Goal: Entertainment & Leisure: Consume media (video, audio)

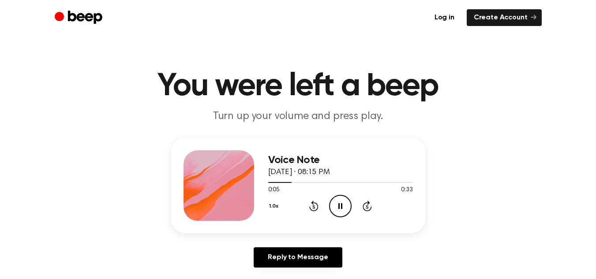
click at [314, 211] on icon at bounding box center [313, 206] width 9 height 11
click at [314, 210] on icon "Rewind 5 seconds" at bounding box center [314, 205] width 10 height 11
click at [315, 207] on icon "Rewind 5 seconds" at bounding box center [314, 205] width 10 height 11
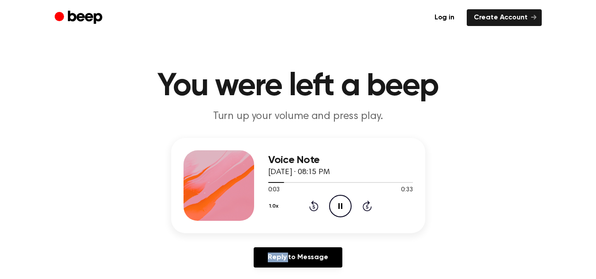
click at [315, 207] on icon "Rewind 5 seconds" at bounding box center [314, 205] width 10 height 11
